Goal: Task Accomplishment & Management: Complete application form

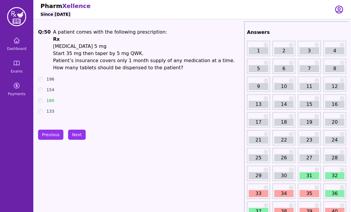
click at [18, 64] on icon at bounding box center [16, 63] width 7 height 7
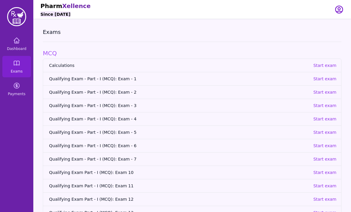
click at [339, 209] on link "Qualifying Exam Part - I (MCQ): Exam 13 Start exam" at bounding box center [192, 212] width 298 height 13
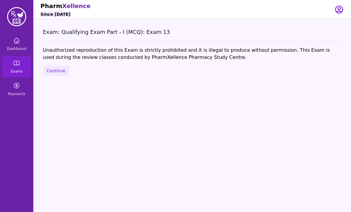
click at [349, 179] on div "Exam: Qualifying Exam Part - I (MCQ): Exam 13 Unauthorized reproduction of this…" at bounding box center [192, 125] width 318 height 212
click at [53, 68] on button "Continue" at bounding box center [56, 71] width 26 height 10
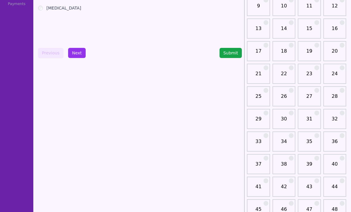
scroll to position [138, 0]
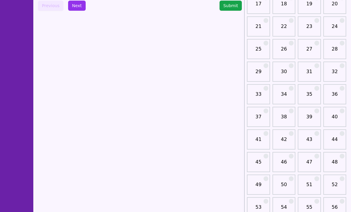
click at [312, 182] on link "51" at bounding box center [309, 187] width 19 height 12
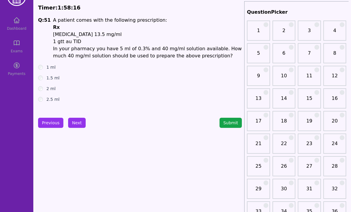
scroll to position [21, 0]
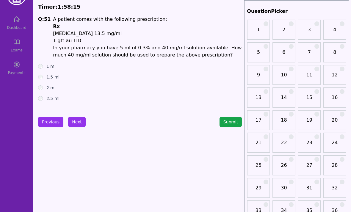
click at [78, 122] on button "Next" at bounding box center [77, 122] width 18 height 10
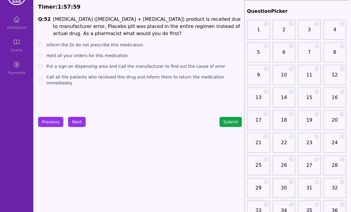
click at [45, 75] on div "Call all the patients who received this drug and inform them to return the medi…" at bounding box center [140, 80] width 204 height 12
click at [76, 126] on button "Next" at bounding box center [77, 122] width 18 height 10
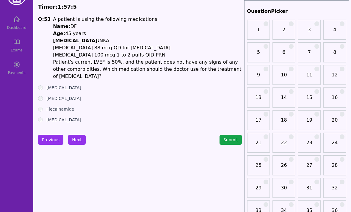
click at [73, 140] on button "Next" at bounding box center [77, 140] width 18 height 10
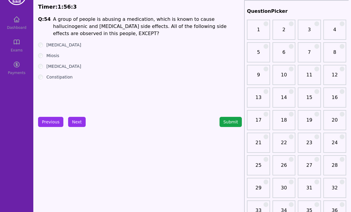
click at [41, 41] on div "Q: 54 A group of people is abusing a medication, which is known to cause halluc…" at bounding box center [140, 60] width 204 height 89
click at [78, 126] on button "Next" at bounding box center [77, 122] width 18 height 10
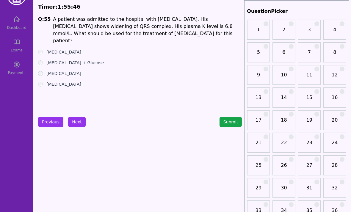
click at [43, 52] on ul "[MEDICAL_DATA] [MEDICAL_DATA] + Glucose [MEDICAL_DATA] [MEDICAL_DATA]" at bounding box center [140, 68] width 204 height 38
click at [81, 122] on button "Next" at bounding box center [77, 122] width 18 height 10
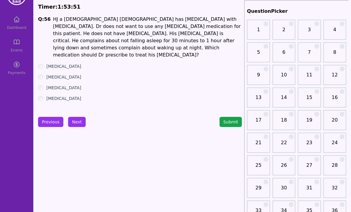
click at [45, 85] on div "[MEDICAL_DATA]" at bounding box center [140, 88] width 204 height 6
click at [47, 85] on label "[MEDICAL_DATA]" at bounding box center [63, 88] width 35 height 6
click at [79, 122] on button "Next" at bounding box center [77, 122] width 18 height 10
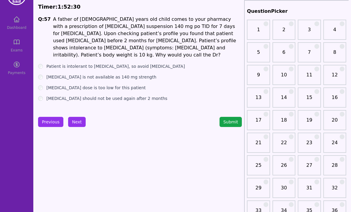
click at [77, 121] on button "Next" at bounding box center [77, 122] width 18 height 10
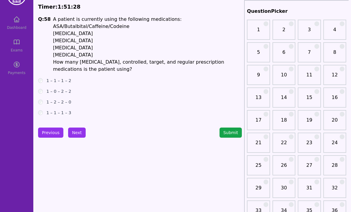
click at [73, 131] on button "Next" at bounding box center [77, 133] width 18 height 10
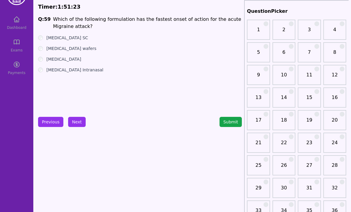
click at [46, 39] on label "[MEDICAL_DATA] SC" at bounding box center [67, 38] width 42 height 6
click at [48, 51] on label "[MEDICAL_DATA] wafers" at bounding box center [71, 49] width 50 height 6
click at [49, 61] on label "[MEDICAL_DATA]" at bounding box center [63, 59] width 35 height 6
click at [46, 72] on label "[MEDICAL_DATA] Intranasal" at bounding box center [74, 70] width 57 height 6
click at [80, 124] on button "Next" at bounding box center [77, 122] width 18 height 10
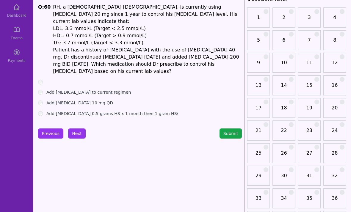
scroll to position [35, 0]
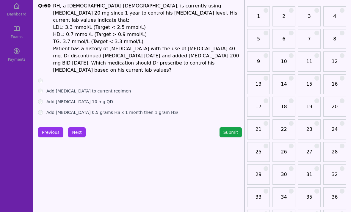
click at [52, 128] on button "Previous" at bounding box center [50, 132] width 25 height 10
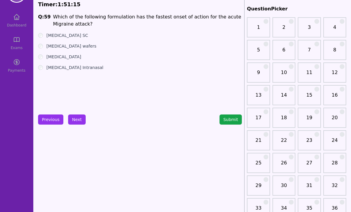
scroll to position [24, 0]
click at [77, 119] on button "Next" at bounding box center [77, 120] width 18 height 10
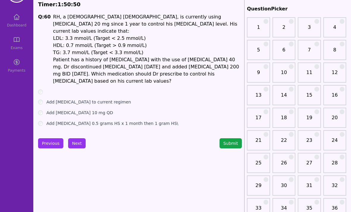
click at [50, 99] on label "Add [MEDICAL_DATA] to current regimen" at bounding box center [88, 102] width 85 height 6
click at [47, 110] on label "Add [MEDICAL_DATA] 10 mg QD" at bounding box center [79, 113] width 67 height 6
click at [79, 138] on button "Next" at bounding box center [77, 143] width 18 height 10
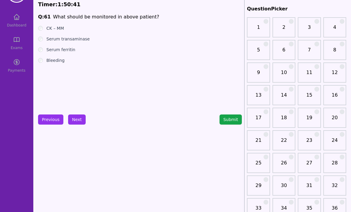
click at [53, 123] on button "Previous" at bounding box center [50, 120] width 25 height 10
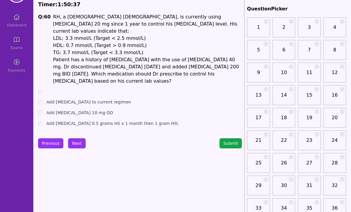
click at [79, 138] on button "Next" at bounding box center [77, 143] width 18 height 10
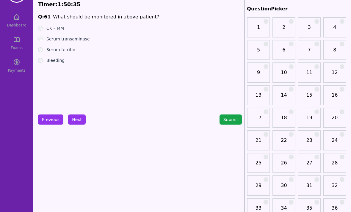
click at [53, 121] on button "Previous" at bounding box center [50, 120] width 25 height 10
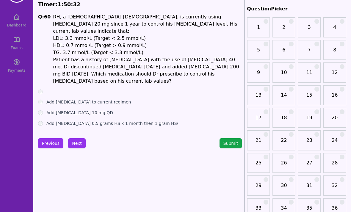
click at [78, 138] on button "Next" at bounding box center [77, 143] width 18 height 10
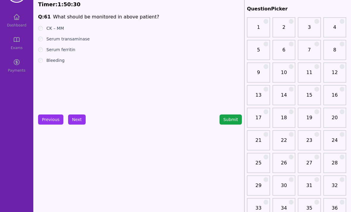
click at [54, 121] on button "Previous" at bounding box center [50, 120] width 25 height 10
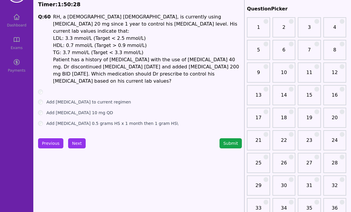
click at [79, 138] on button "Next" at bounding box center [77, 143] width 18 height 10
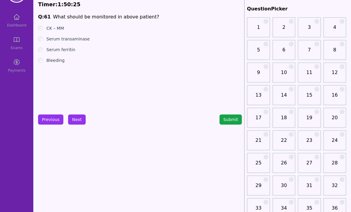
click at [48, 29] on label "CK – MM" at bounding box center [55, 28] width 18 height 6
click at [78, 122] on button "Next" at bounding box center [77, 120] width 18 height 10
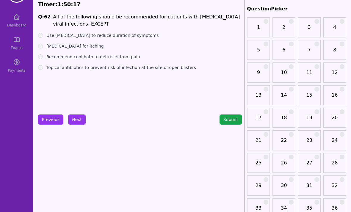
click at [46, 50] on ul "Use [MEDICAL_DATA] to reduce duration of symptoms [MEDICAL_DATA] for itching Re…" at bounding box center [140, 51] width 204 height 38
click at [51, 48] on label "[MEDICAL_DATA] for itching" at bounding box center [74, 46] width 57 height 6
click at [44, 67] on div "Topical antibiotics to prevent risk of infection at the site of open blisters" at bounding box center [140, 68] width 204 height 6
click at [49, 67] on label "Topical antibiotics to prevent risk of infection at the site of open blisters" at bounding box center [121, 68] width 150 height 6
click at [79, 121] on button "Next" at bounding box center [77, 120] width 18 height 10
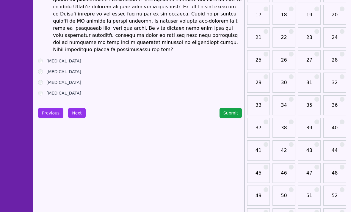
scroll to position [127, 0]
click at [44, 58] on div "[MEDICAL_DATA]" at bounding box center [140, 61] width 204 height 6
click at [45, 58] on div "[MEDICAL_DATA]" at bounding box center [140, 61] width 204 height 6
click at [79, 108] on button "Next" at bounding box center [77, 113] width 18 height 10
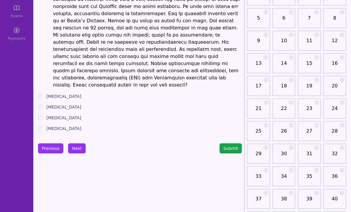
scroll to position [55, 0]
click at [43, 104] on div "[MEDICAL_DATA]" at bounding box center [140, 107] width 204 height 6
click at [47, 104] on label "[MEDICAL_DATA]" at bounding box center [63, 107] width 35 height 6
click at [48, 144] on button "Previous" at bounding box center [50, 149] width 25 height 10
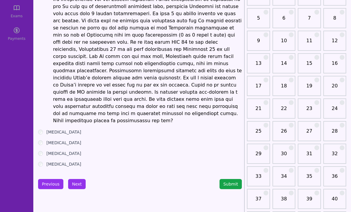
click at [77, 179] on button "Next" at bounding box center [77, 184] width 18 height 10
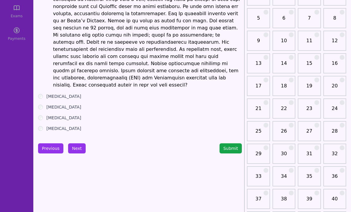
click at [78, 144] on button "Next" at bounding box center [77, 149] width 18 height 10
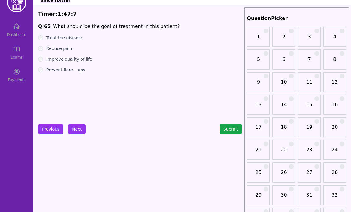
scroll to position [14, 0]
click at [47, 71] on label "Prevent flare – ups" at bounding box center [65, 70] width 39 height 6
click at [82, 134] on button "Next" at bounding box center [77, 129] width 18 height 10
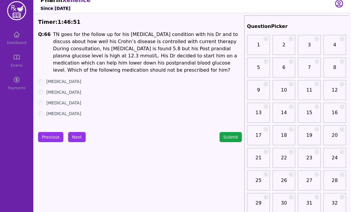
scroll to position [6, 0]
click at [81, 139] on button "Next" at bounding box center [77, 137] width 18 height 10
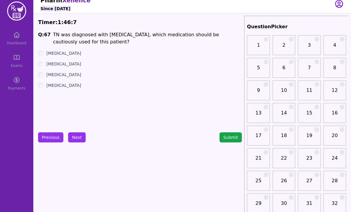
click at [44, 52] on div "[MEDICAL_DATA]" at bounding box center [140, 53] width 204 height 6
click at [43, 51] on div "[MEDICAL_DATA]" at bounding box center [140, 53] width 204 height 6
click at [47, 52] on label "[MEDICAL_DATA]" at bounding box center [63, 53] width 35 height 6
click at [79, 141] on button "Next" at bounding box center [77, 137] width 18 height 10
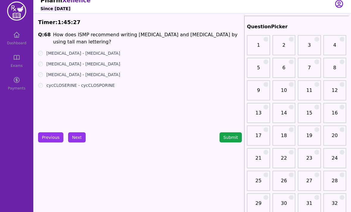
click at [44, 73] on div "[MEDICAL_DATA] - [MEDICAL_DATA]" at bounding box center [140, 75] width 204 height 6
click at [47, 73] on label "[MEDICAL_DATA] - [MEDICAL_DATA]" at bounding box center [83, 75] width 74 height 6
click at [78, 138] on button "Next" at bounding box center [77, 137] width 18 height 10
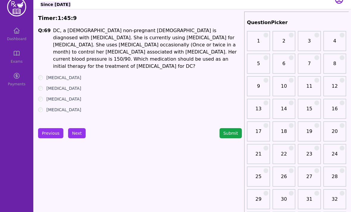
scroll to position [10, 0]
click at [44, 85] on div "[MEDICAL_DATA]" at bounding box center [140, 88] width 204 height 6
click at [81, 136] on button "Next" at bounding box center [77, 133] width 18 height 10
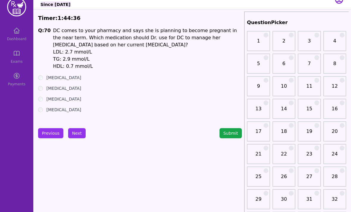
click at [44, 88] on div "[MEDICAL_DATA]" at bounding box center [140, 88] width 204 height 6
click at [46, 89] on label "[MEDICAL_DATA]" at bounding box center [63, 88] width 35 height 6
click at [76, 138] on button "Next" at bounding box center [77, 133] width 18 height 10
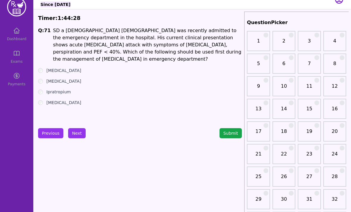
click at [230, 132] on button "Submit" at bounding box center [231, 133] width 23 height 10
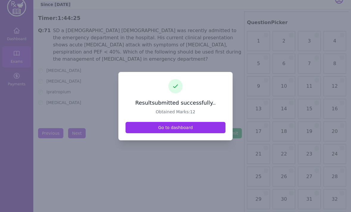
click at [211, 133] on link "Go to dashboard" at bounding box center [176, 127] width 100 height 11
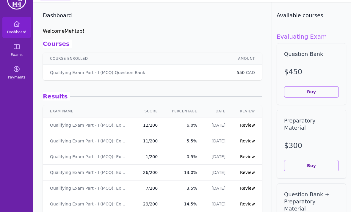
click at [247, 124] on link "Review" at bounding box center [247, 125] width 15 height 5
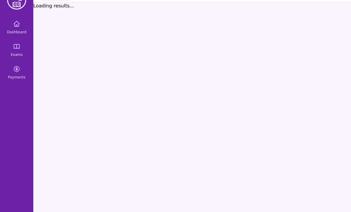
scroll to position [17, 0]
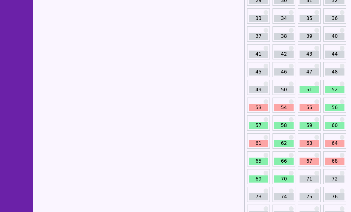
click at [261, 107] on link "53" at bounding box center [258, 108] width 19 height 7
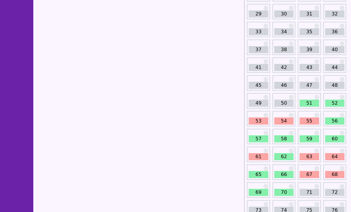
scroll to position [163, 0]
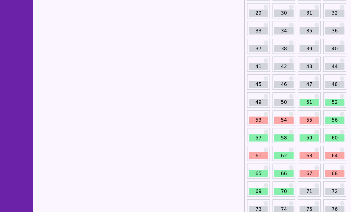
click at [282, 124] on link "54" at bounding box center [284, 120] width 19 height 7
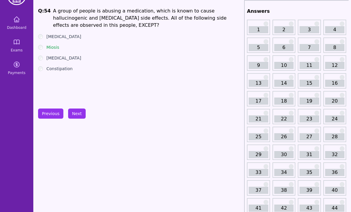
scroll to position [18, 0]
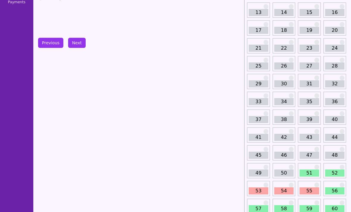
click at [312, 188] on link "55" at bounding box center [309, 191] width 19 height 7
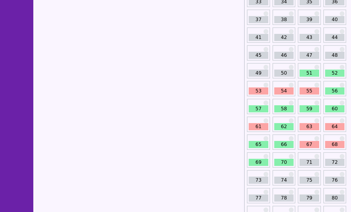
scroll to position [192, 0]
click at [262, 125] on link "61" at bounding box center [258, 127] width 19 height 7
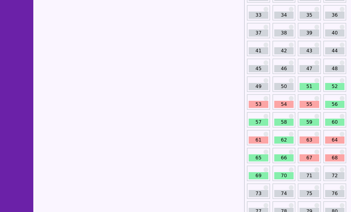
scroll to position [179, 0]
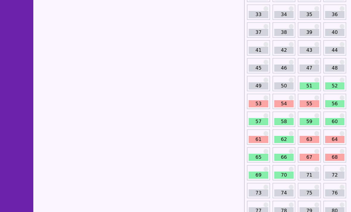
click at [311, 136] on link "63" at bounding box center [309, 139] width 19 height 7
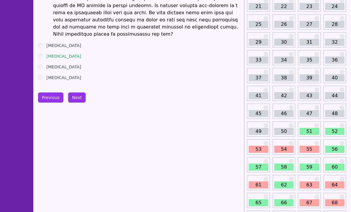
scroll to position [131, 0]
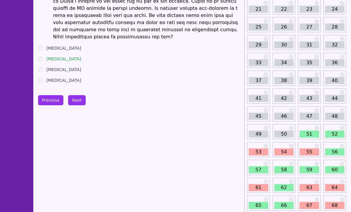
click at [336, 185] on link "64" at bounding box center [334, 188] width 19 height 7
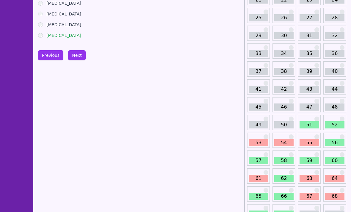
scroll to position [176, 0]
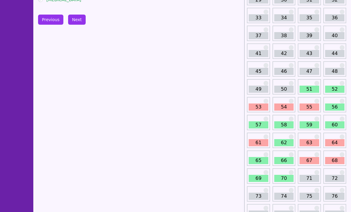
click at [313, 156] on div "67" at bounding box center [309, 158] width 23 height 15
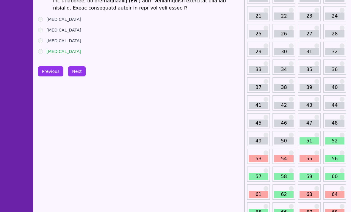
scroll to position [124, 0]
click at [312, 210] on link "67" at bounding box center [309, 212] width 19 height 7
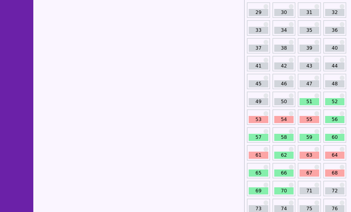
scroll to position [164, 0]
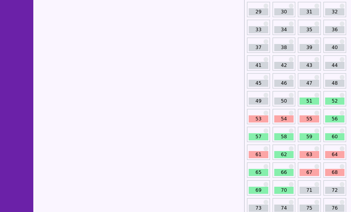
click at [336, 171] on link "68" at bounding box center [334, 172] width 19 height 7
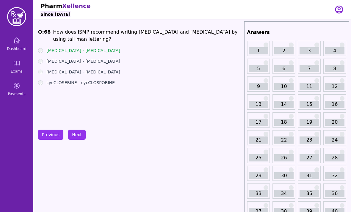
click at [19, 40] on icon at bounding box center [16, 40] width 5 height 5
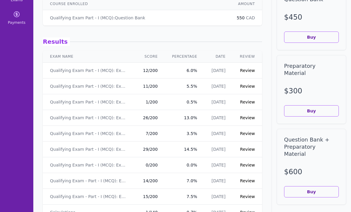
click at [250, 71] on link "Review" at bounding box center [247, 70] width 15 height 5
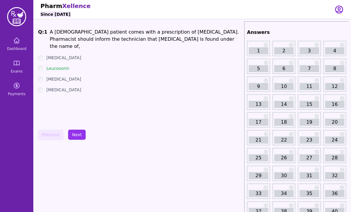
click at [17, 42] on icon at bounding box center [16, 40] width 5 height 5
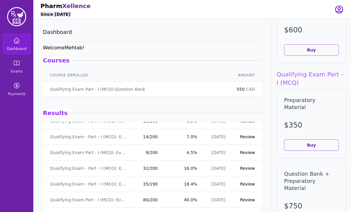
click at [15, 66] on icon at bounding box center [16, 63] width 7 height 7
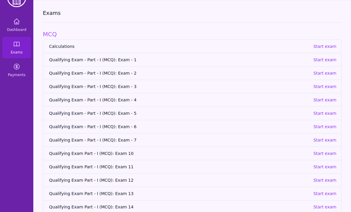
click at [324, 182] on p "Start exam" at bounding box center [325, 180] width 23 height 6
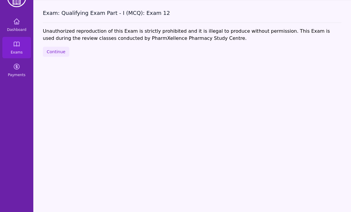
click at [48, 51] on button "Continue" at bounding box center [56, 52] width 26 height 10
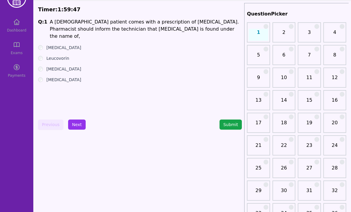
click at [77, 125] on button "Next" at bounding box center [77, 125] width 18 height 10
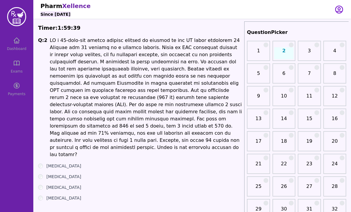
click at [20, 46] on div "Dashboard Exams Payments" at bounding box center [16, 66] width 33 height 67
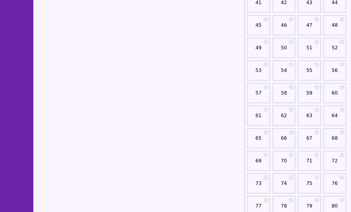
click at [308, 158] on link "71" at bounding box center [309, 164] width 19 height 12
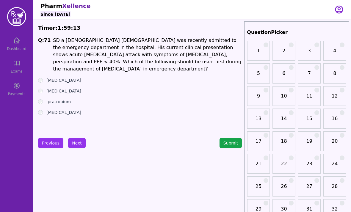
click at [43, 77] on div "[MEDICAL_DATA]" at bounding box center [140, 80] width 204 height 6
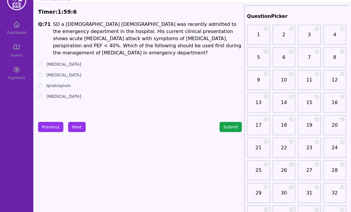
scroll to position [16, 0]
click at [80, 130] on button "Next" at bounding box center [77, 127] width 18 height 10
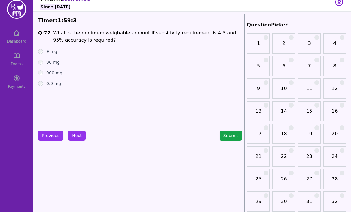
scroll to position [6, 0]
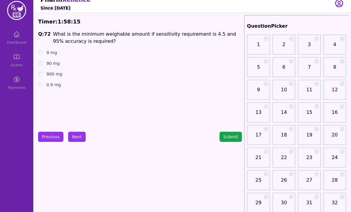
click at [74, 140] on button "Next" at bounding box center [77, 137] width 18 height 10
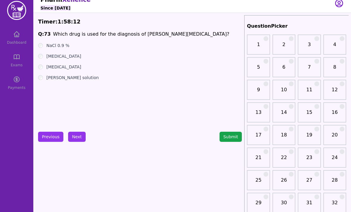
click at [47, 58] on label "[MEDICAL_DATA]" at bounding box center [63, 56] width 35 height 6
click at [77, 135] on button "Next" at bounding box center [77, 137] width 18 height 10
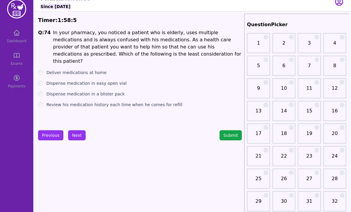
scroll to position [10, 0]
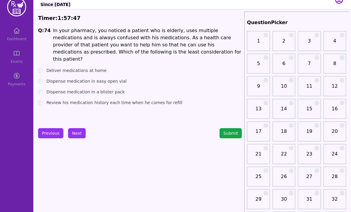
click at [78, 134] on button "Next" at bounding box center [77, 133] width 18 height 10
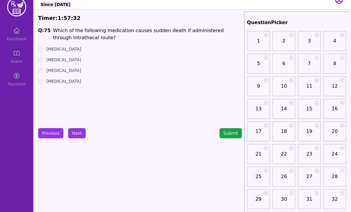
click at [80, 136] on button "Next" at bounding box center [77, 133] width 18 height 10
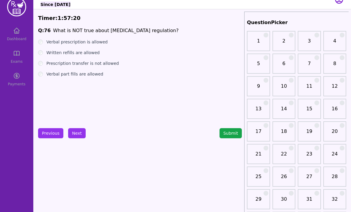
click at [49, 64] on label "Prescription transfer is not allowed" at bounding box center [82, 63] width 73 height 6
click at [78, 134] on button "Next" at bounding box center [77, 133] width 18 height 10
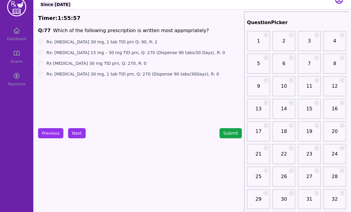
click at [75, 132] on button "Next" at bounding box center [77, 133] width 18 height 10
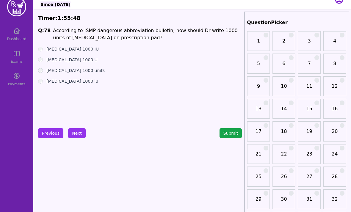
click at [47, 70] on label "[MEDICAL_DATA] 1000 units" at bounding box center [75, 71] width 58 height 6
click at [83, 134] on button "Next" at bounding box center [77, 133] width 18 height 10
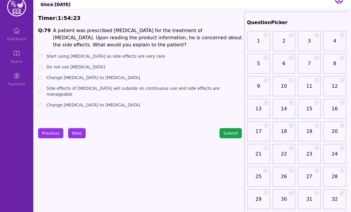
click at [47, 89] on label "Side effects of [MEDICAL_DATA] will subside on continuous use and side effects …" at bounding box center [144, 91] width 196 height 12
click at [77, 135] on button "Next" at bounding box center [77, 133] width 18 height 10
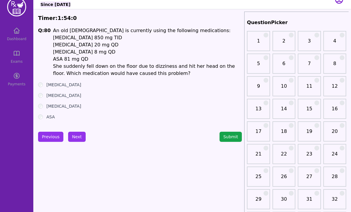
click at [74, 138] on button "Next" at bounding box center [77, 137] width 18 height 10
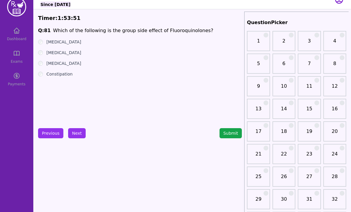
click at [44, 40] on div "[MEDICAL_DATA]" at bounding box center [140, 42] width 204 height 6
click at [49, 42] on label "[MEDICAL_DATA]" at bounding box center [63, 42] width 35 height 6
click at [80, 135] on button "Next" at bounding box center [77, 133] width 18 height 10
click at [45, 39] on div "Mouth" at bounding box center [140, 42] width 204 height 6
click at [44, 40] on div "Mouth" at bounding box center [140, 42] width 204 height 6
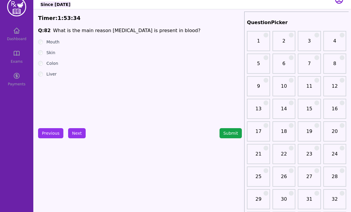
click at [46, 43] on label "Mouth" at bounding box center [52, 42] width 13 height 6
click at [77, 132] on button "Next" at bounding box center [77, 133] width 18 height 10
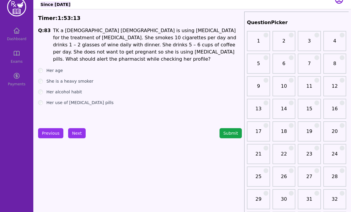
click at [47, 78] on label "She is a heavy smoker" at bounding box center [69, 81] width 47 height 6
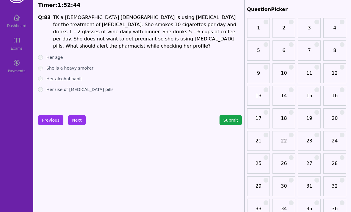
scroll to position [23, 0]
click at [81, 115] on button "Next" at bounding box center [77, 120] width 18 height 10
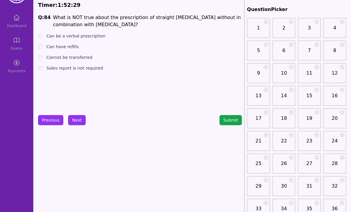
click at [48, 70] on label "Sales report is not required" at bounding box center [74, 68] width 57 height 6
click at [80, 124] on button "Next" at bounding box center [77, 120] width 18 height 10
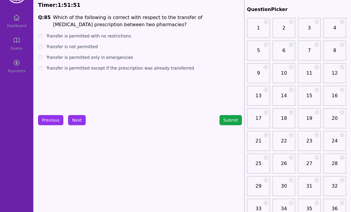
click at [46, 69] on label "Transfer is permitted except if the prescription was already transferred" at bounding box center [120, 68] width 148 height 6
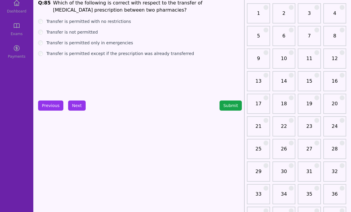
click at [82, 106] on button "Next" at bounding box center [77, 106] width 18 height 10
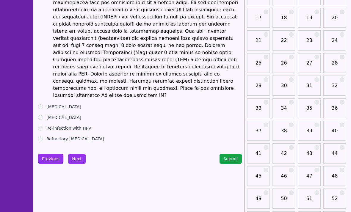
scroll to position [124, 0]
click at [46, 136] on label "Refractory [MEDICAL_DATA]" at bounding box center [75, 139] width 58 height 6
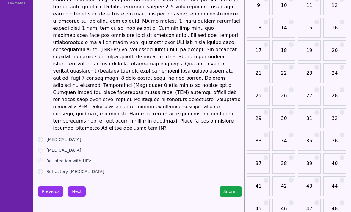
scroll to position [94, 0]
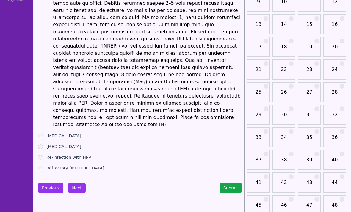
click at [44, 144] on div "[MEDICAL_DATA]" at bounding box center [140, 147] width 204 height 6
click at [77, 183] on button "Next" at bounding box center [77, 188] width 18 height 10
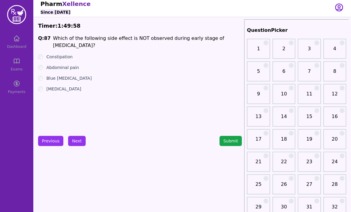
scroll to position [1, 0]
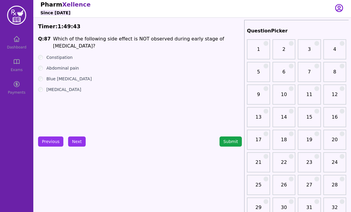
click at [79, 140] on button "Next" at bounding box center [77, 142] width 18 height 10
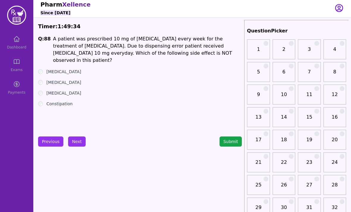
click at [48, 69] on label "[MEDICAL_DATA]" at bounding box center [63, 72] width 35 height 6
click at [49, 79] on label "[MEDICAL_DATA]" at bounding box center [63, 82] width 35 height 6
click at [47, 90] on label "[MEDICAL_DATA]" at bounding box center [63, 93] width 35 height 6
click at [79, 141] on button "Next" at bounding box center [77, 142] width 18 height 10
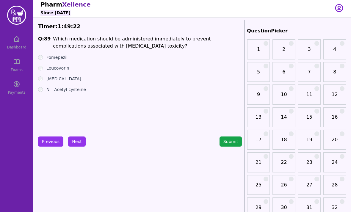
click at [48, 68] on label "Leucovorin" at bounding box center [57, 68] width 23 height 6
click at [77, 143] on button "Next" at bounding box center [77, 142] width 18 height 10
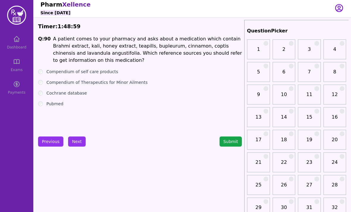
click at [48, 71] on label "Compendium of self care products" at bounding box center [82, 72] width 72 height 6
click at [47, 94] on label "Cochrane database" at bounding box center [66, 93] width 40 height 6
click at [46, 74] on div "Compendium of self care products" at bounding box center [140, 72] width 204 height 6
click at [44, 69] on div "Compendium of self care products" at bounding box center [140, 72] width 204 height 6
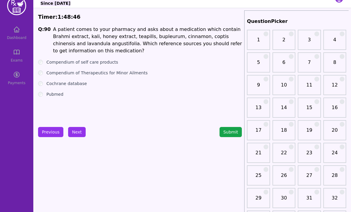
scroll to position [14, 0]
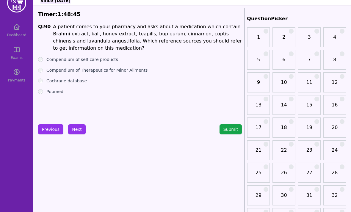
click at [80, 132] on button "Next" at bounding box center [77, 129] width 18 height 10
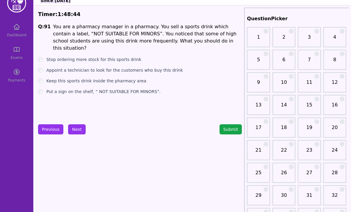
click at [228, 130] on button "Submit" at bounding box center [231, 129] width 23 height 10
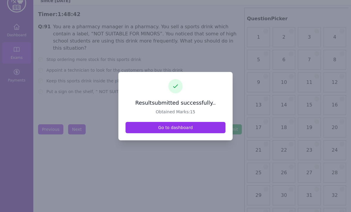
click at [143, 133] on link "Go to dashboard" at bounding box center [176, 127] width 100 height 11
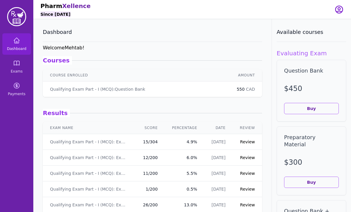
click at [250, 141] on link "Review" at bounding box center [247, 142] width 15 height 5
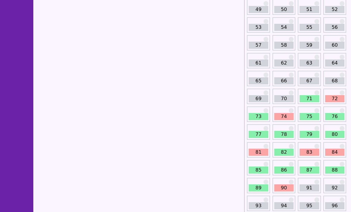
scroll to position [255, 0]
click at [333, 97] on link "72" at bounding box center [334, 99] width 19 height 7
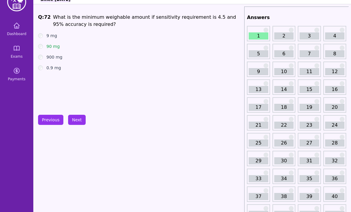
scroll to position [10, 0]
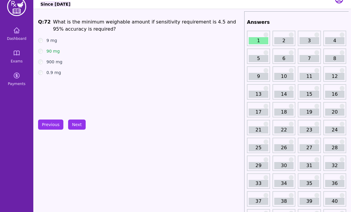
click at [80, 123] on button "Next" at bounding box center [77, 125] width 18 height 10
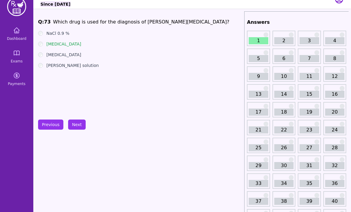
click at [79, 121] on button "Next" at bounding box center [77, 125] width 18 height 10
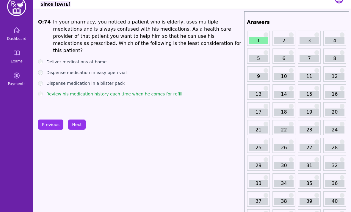
click at [77, 127] on button "Next" at bounding box center [77, 125] width 18 height 10
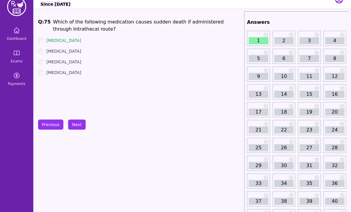
click at [80, 124] on button "Next" at bounding box center [77, 125] width 18 height 10
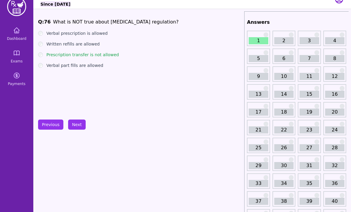
click at [78, 124] on button "Next" at bounding box center [77, 125] width 18 height 10
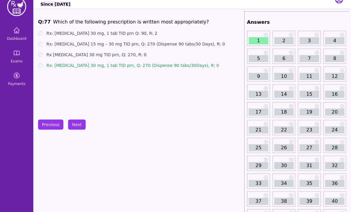
click at [79, 124] on button "Next" at bounding box center [77, 125] width 18 height 10
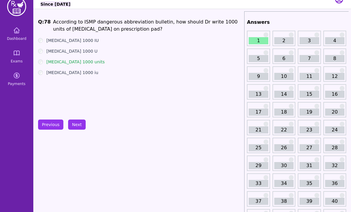
click at [80, 122] on button "Next" at bounding box center [77, 125] width 18 height 10
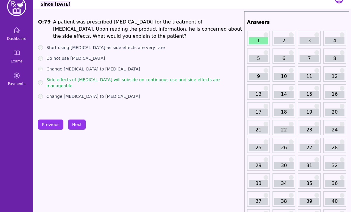
click at [80, 124] on button "Next" at bounding box center [77, 125] width 18 height 10
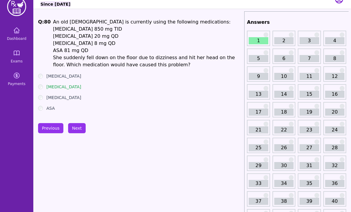
click at [77, 127] on button "Next" at bounding box center [77, 128] width 18 height 10
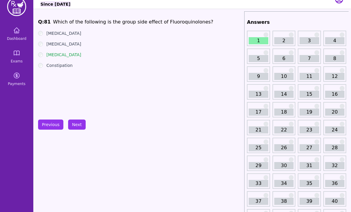
click at [78, 126] on button "Next" at bounding box center [77, 125] width 18 height 10
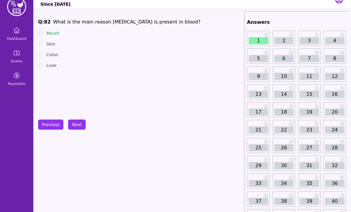
click at [77, 125] on button "Next" at bounding box center [77, 125] width 18 height 10
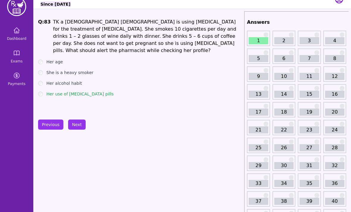
click at [73, 126] on button "Next" at bounding box center [77, 125] width 18 height 10
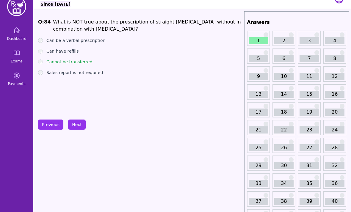
click at [78, 127] on button "Next" at bounding box center [77, 125] width 18 height 10
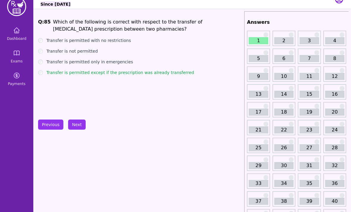
click at [80, 123] on button "Next" at bounding box center [77, 125] width 18 height 10
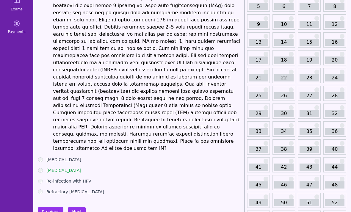
scroll to position [63, 0]
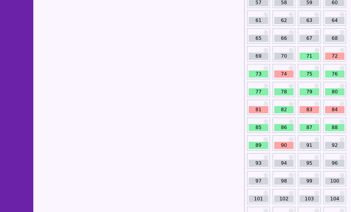
scroll to position [298, 0]
click at [283, 148] on link "90" at bounding box center [284, 145] width 19 height 7
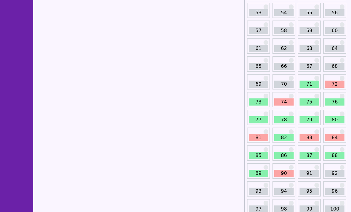
scroll to position [270, 0]
